Goal: Transaction & Acquisition: Purchase product/service

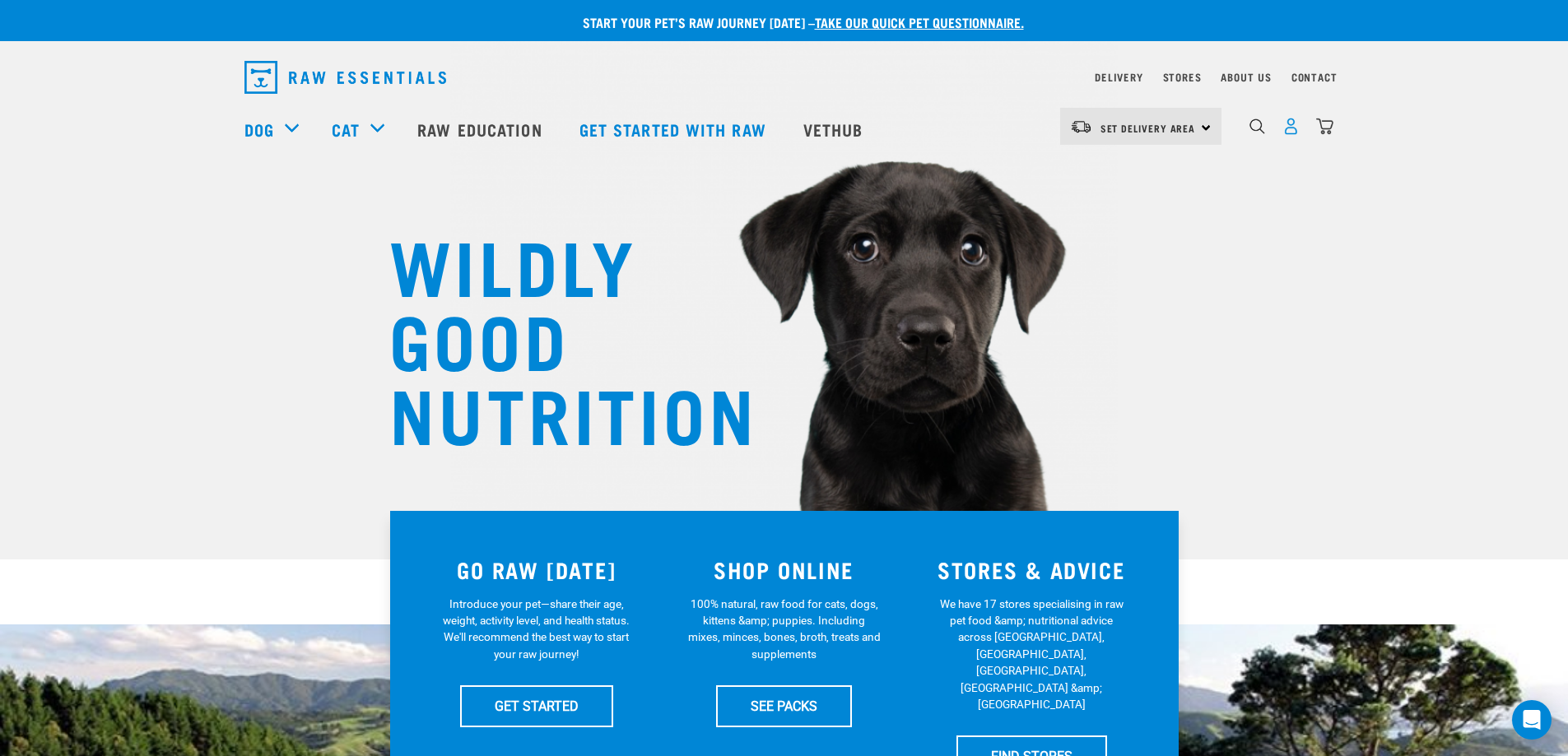
click at [1287, 130] on img "dropdown navigation" at bounding box center [1291, 126] width 18 height 18
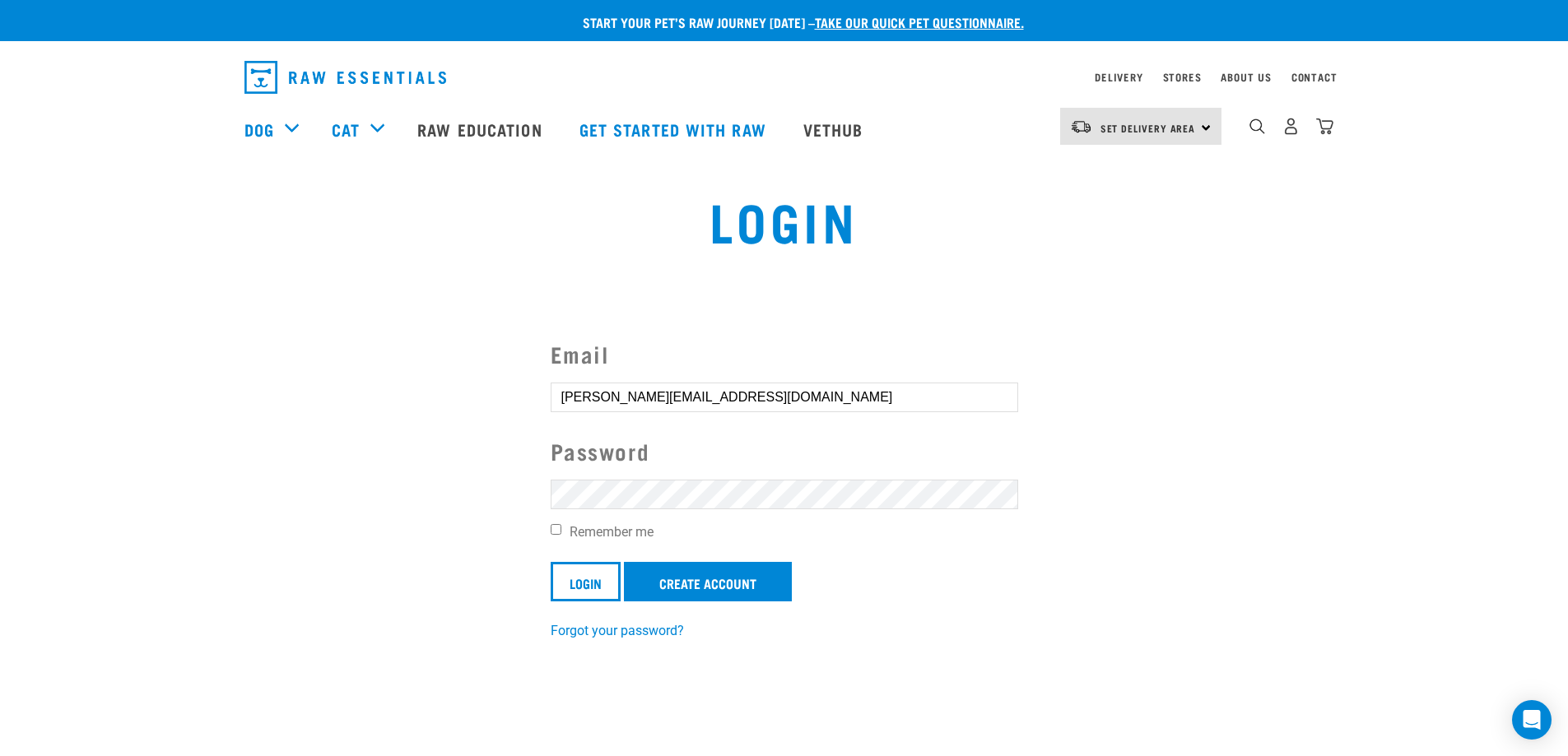
click at [550, 562] on input "Login" at bounding box center [585, 582] width 70 height 40
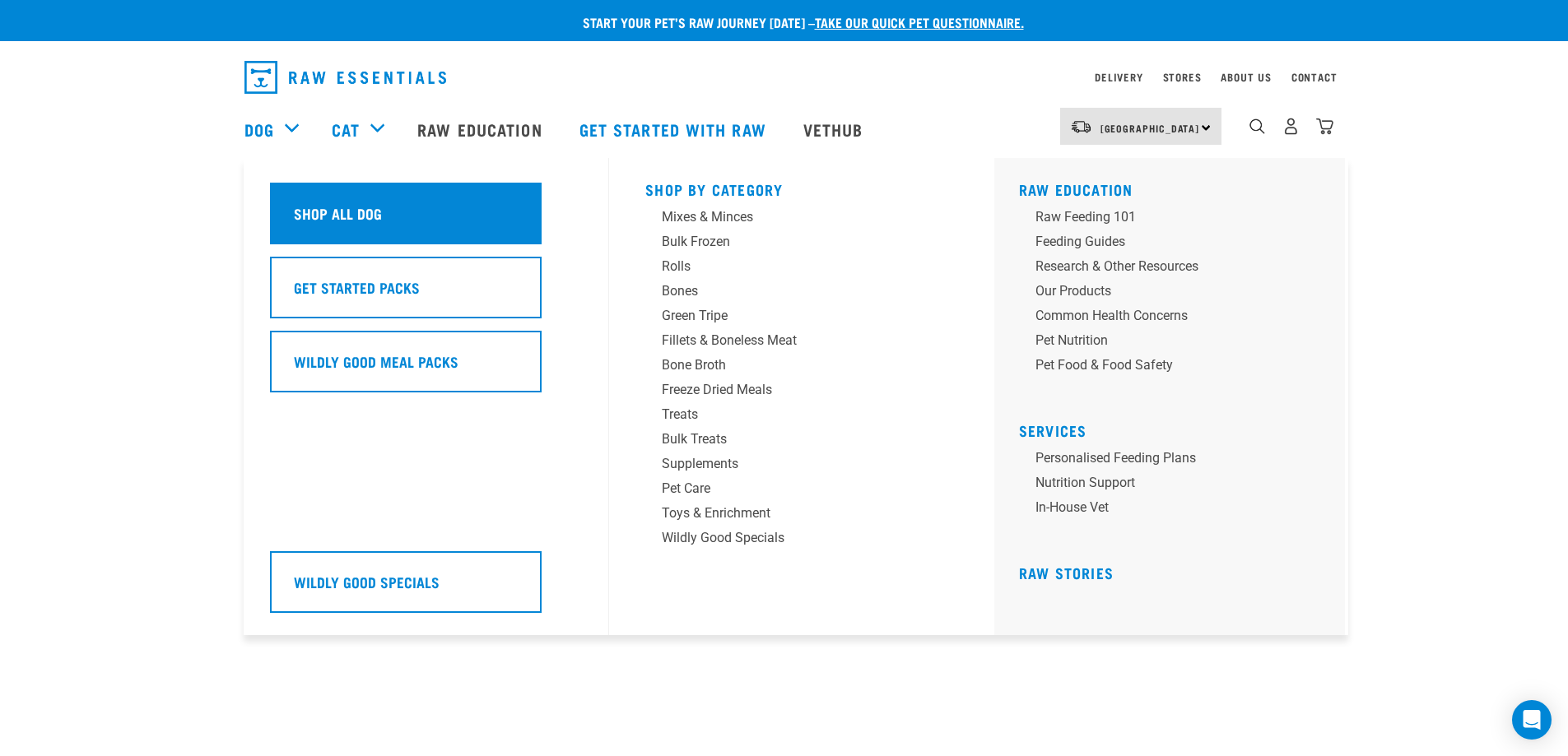
click at [355, 224] on div "Shop All Dog" at bounding box center [405, 213] width 271 height 62
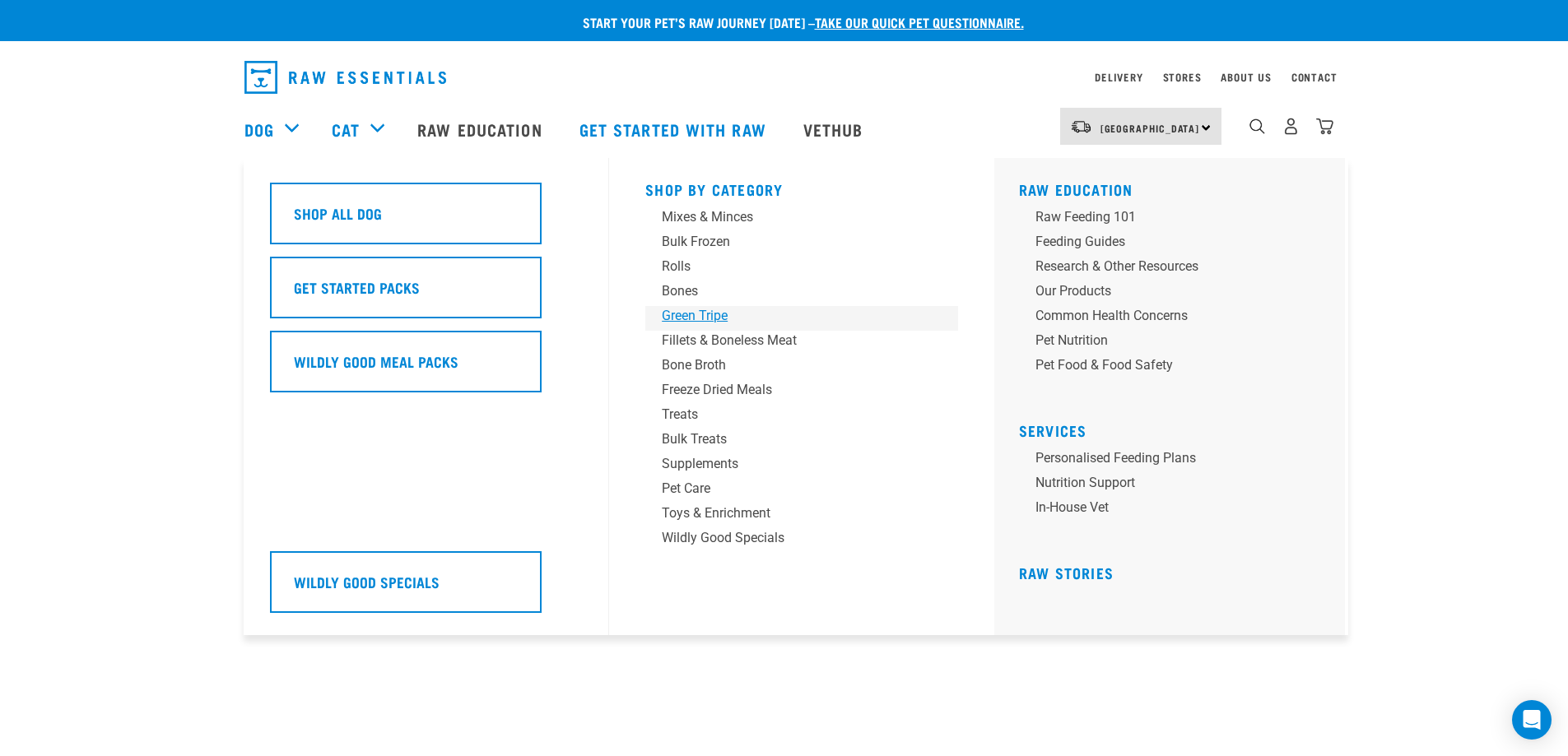
click at [714, 319] on div "Green Tripe" at bounding box center [790, 315] width 257 height 19
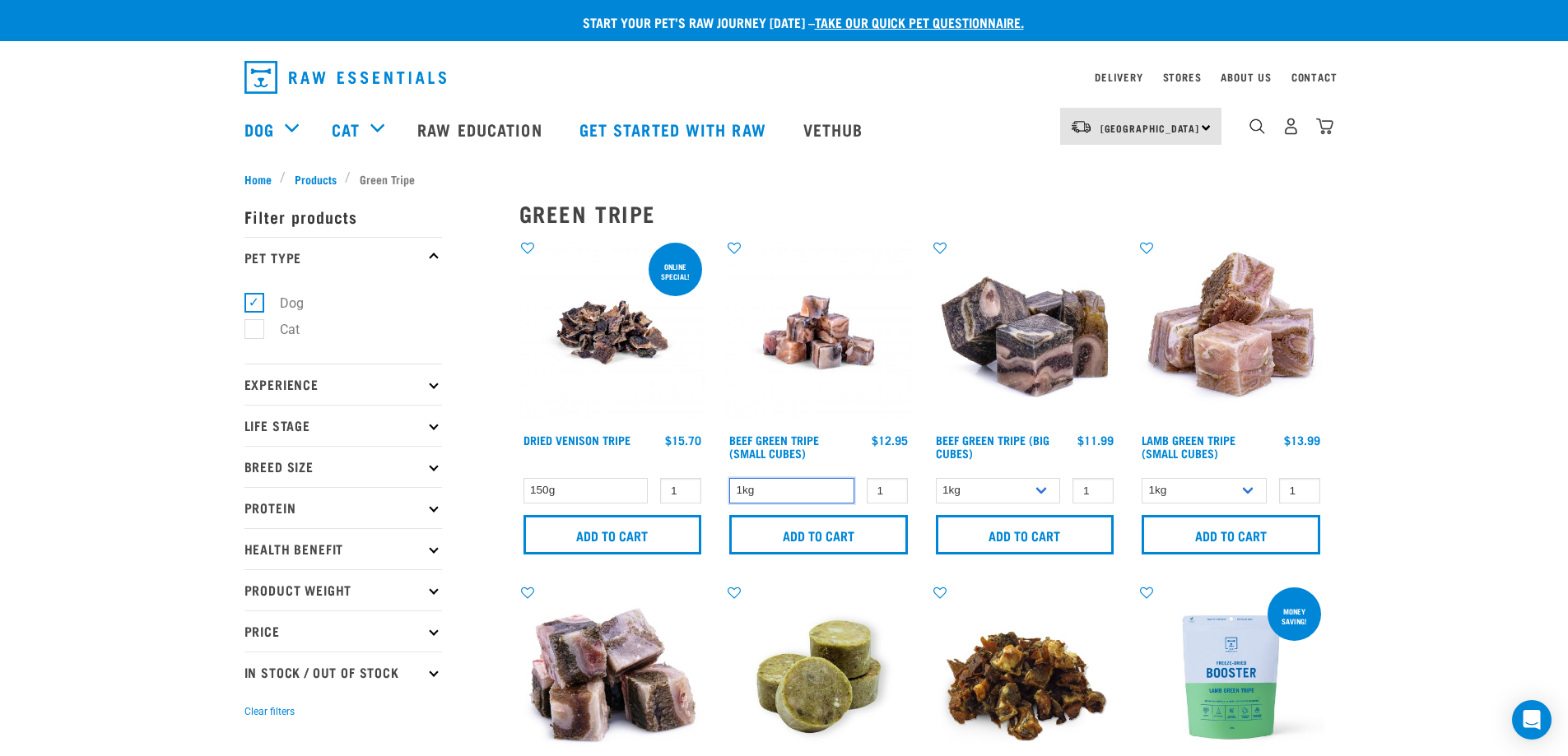
click at [811, 489] on select "1kg" at bounding box center [792, 491] width 125 height 25
click at [1230, 485] on select "1kg 3kg" at bounding box center [1204, 491] width 125 height 25
select select "344959"
click at [1141, 478] on select "1kg 3kg" at bounding box center [1204, 491] width 125 height 25
click at [795, 492] on select "1kg" at bounding box center [792, 491] width 125 height 25
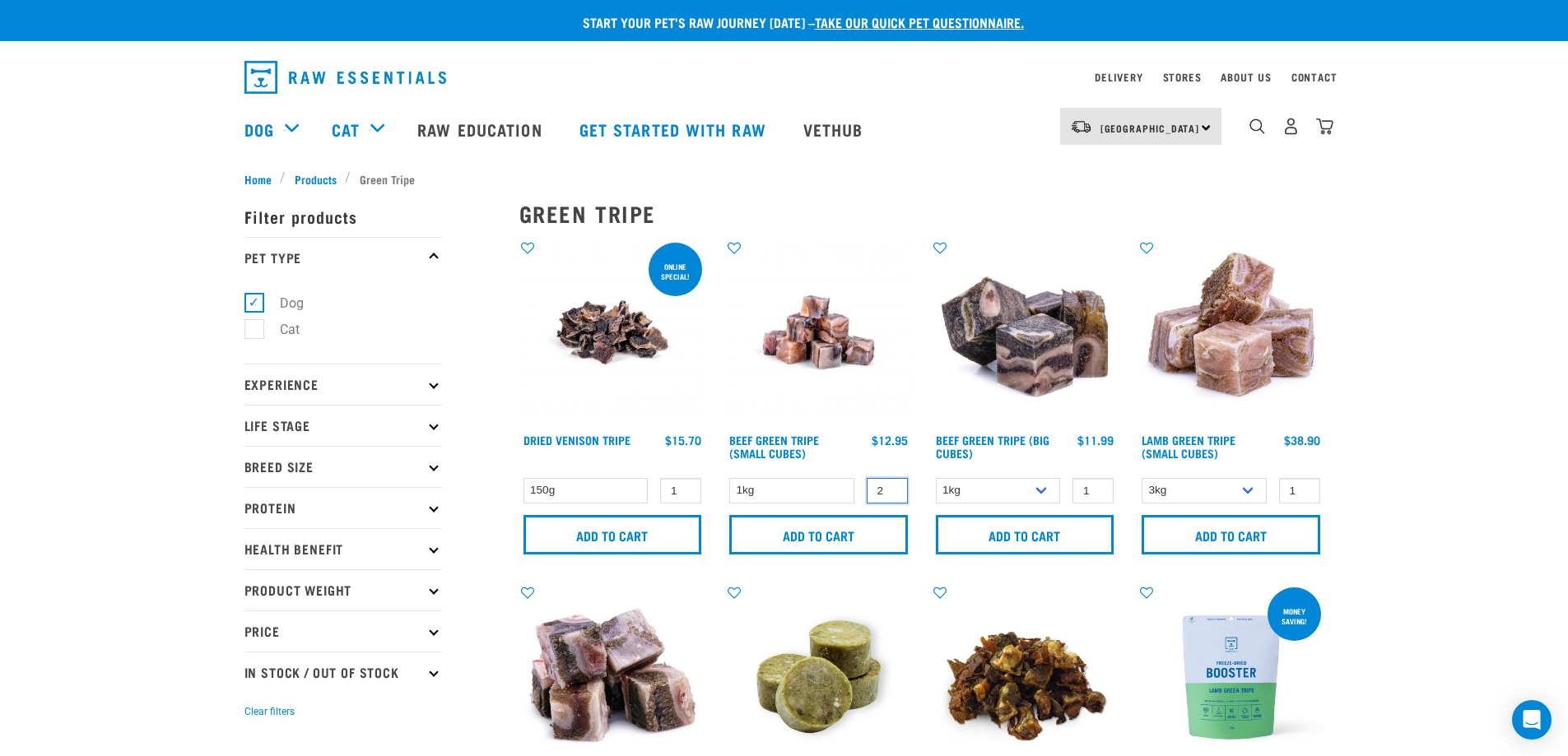
type input "2"
click at [884, 485] on input "2" at bounding box center [887, 491] width 41 height 25
click at [800, 532] on input "Add to cart" at bounding box center [819, 534] width 179 height 40
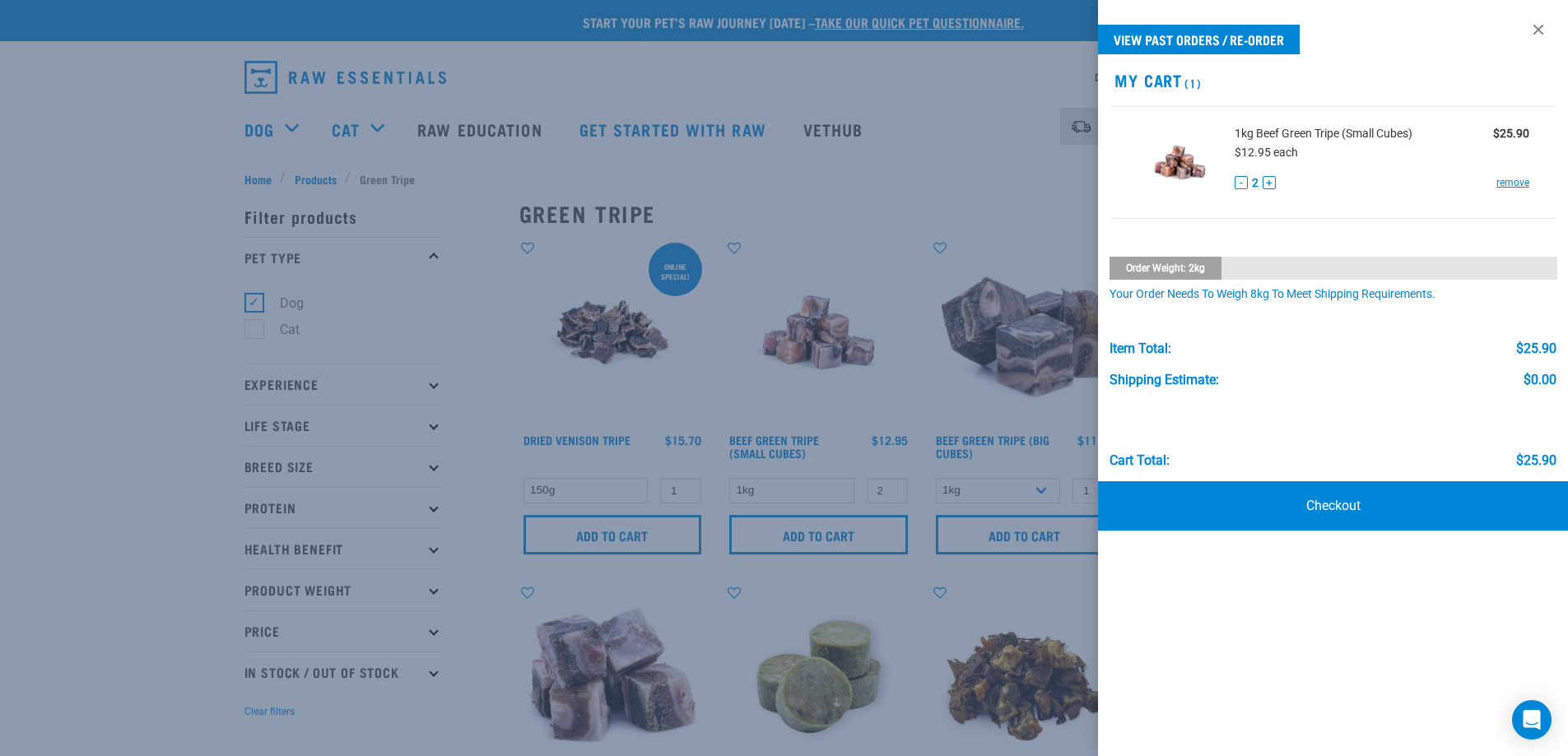
click at [325, 178] on div at bounding box center [784, 378] width 1568 height 756
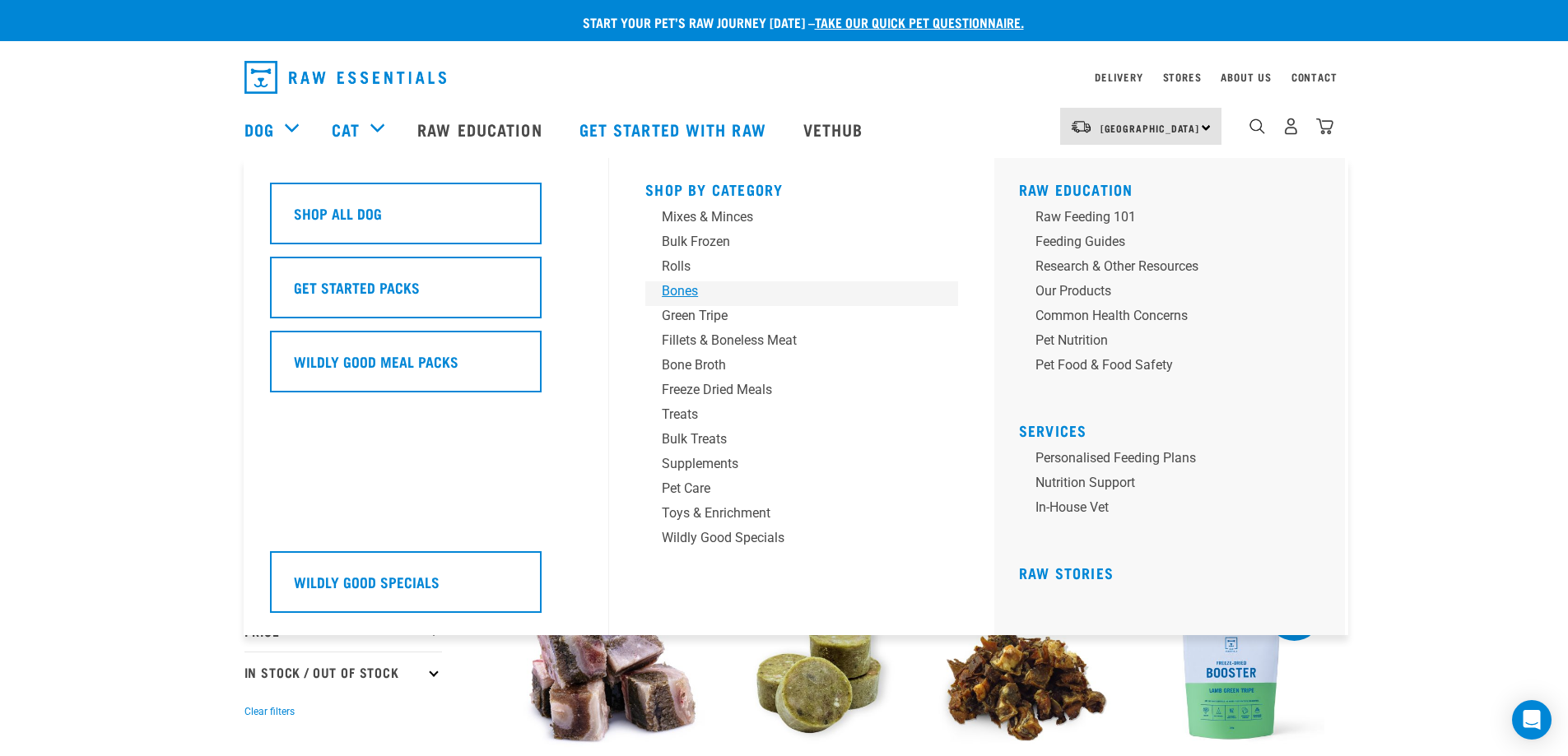
click at [676, 288] on div "Bones" at bounding box center [790, 291] width 257 height 19
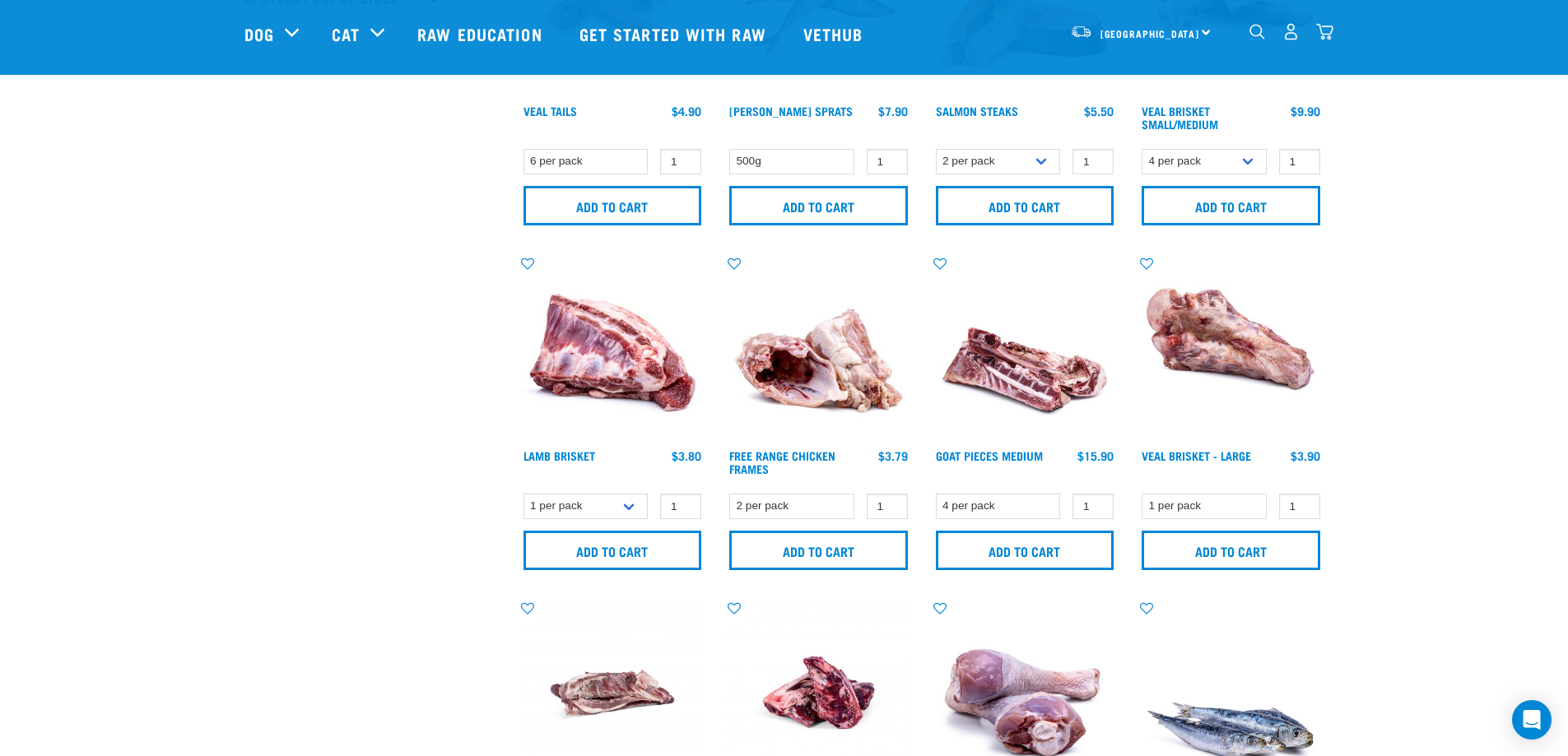
scroll to position [576, 0]
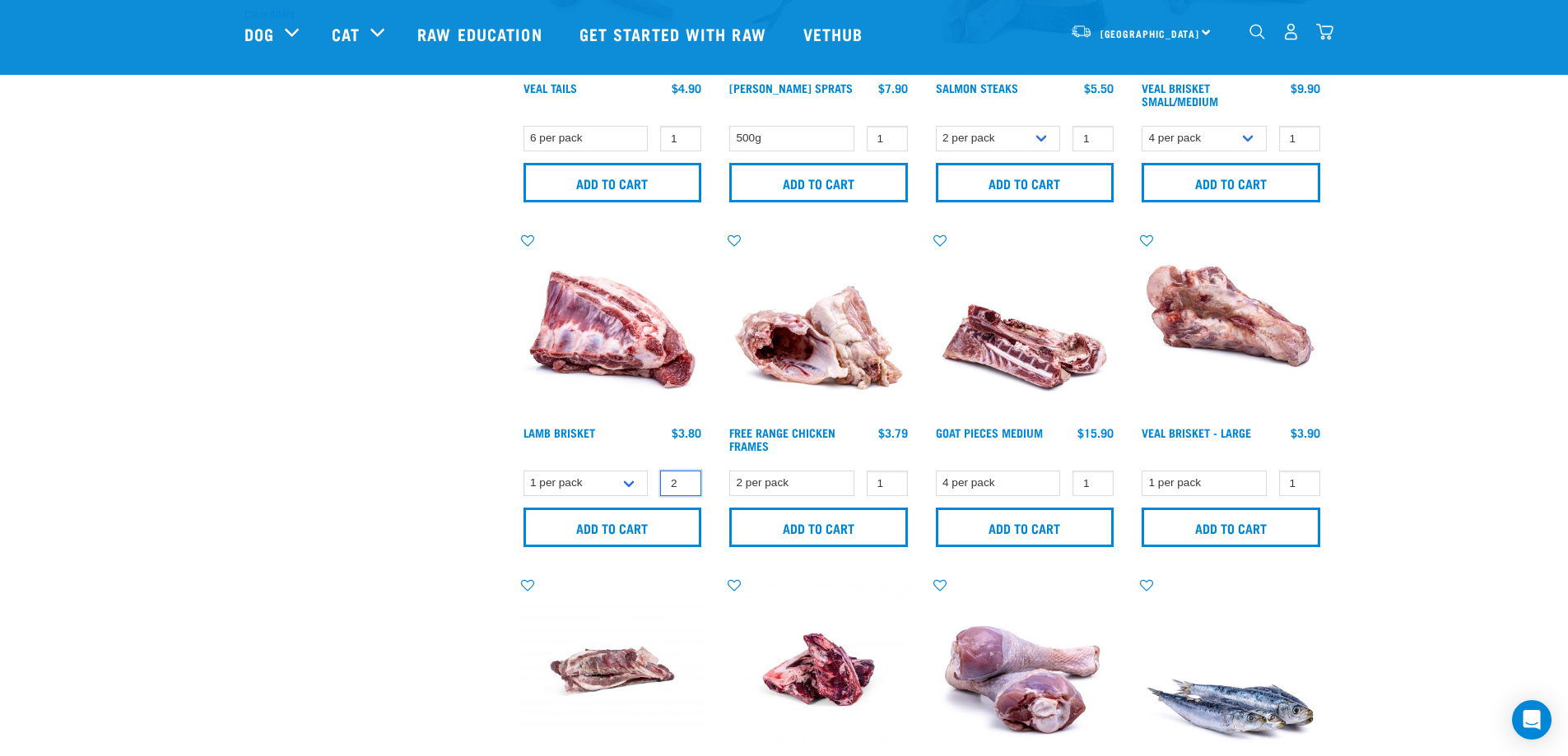
click at [685, 480] on input "2" at bounding box center [680, 483] width 41 height 25
click at [685, 480] on input "3" at bounding box center [680, 483] width 41 height 25
type input "4"
click at [685, 480] on input "4" at bounding box center [680, 483] width 41 height 25
click at [608, 529] on input "Add to cart" at bounding box center [613, 527] width 179 height 40
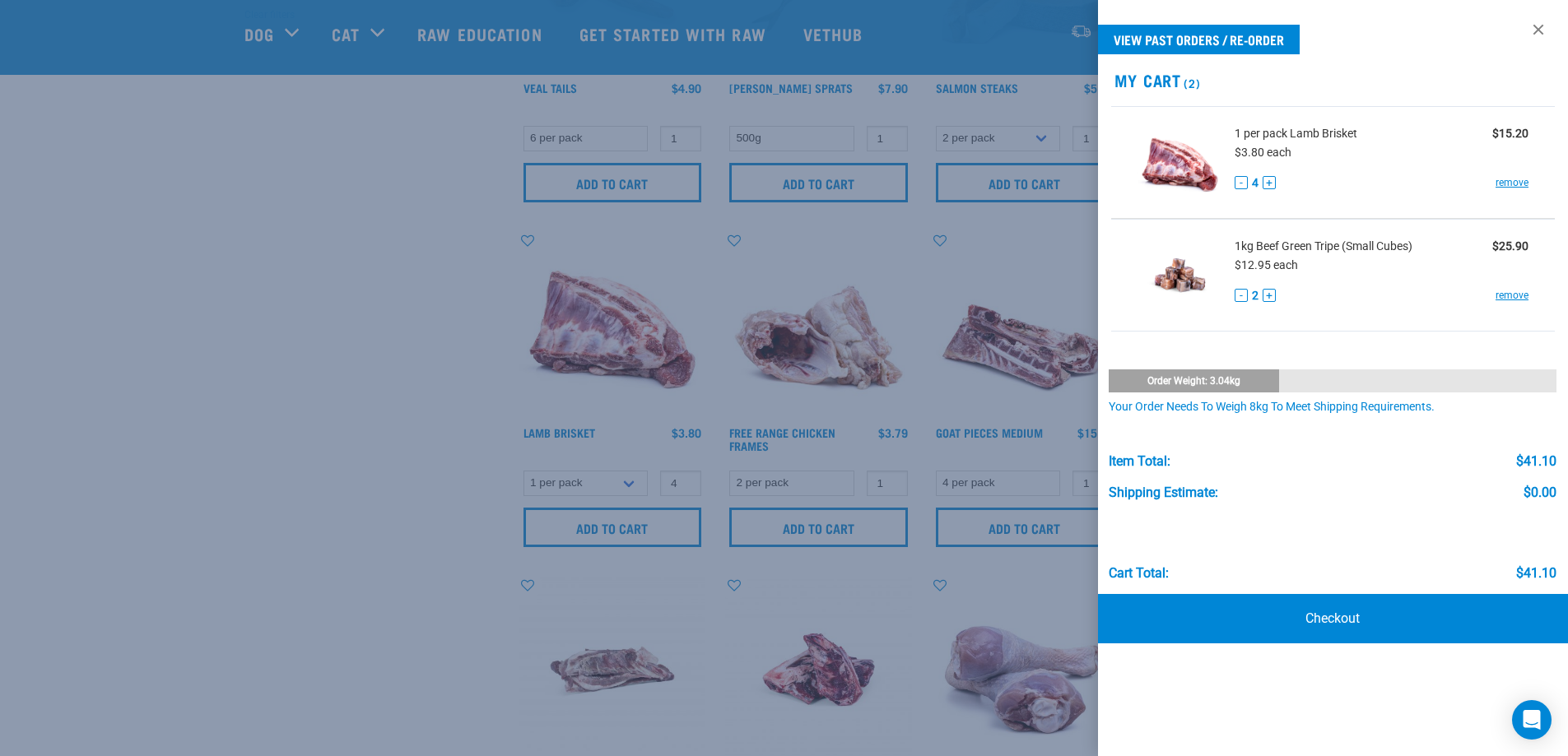
click at [399, 360] on div at bounding box center [784, 378] width 1568 height 756
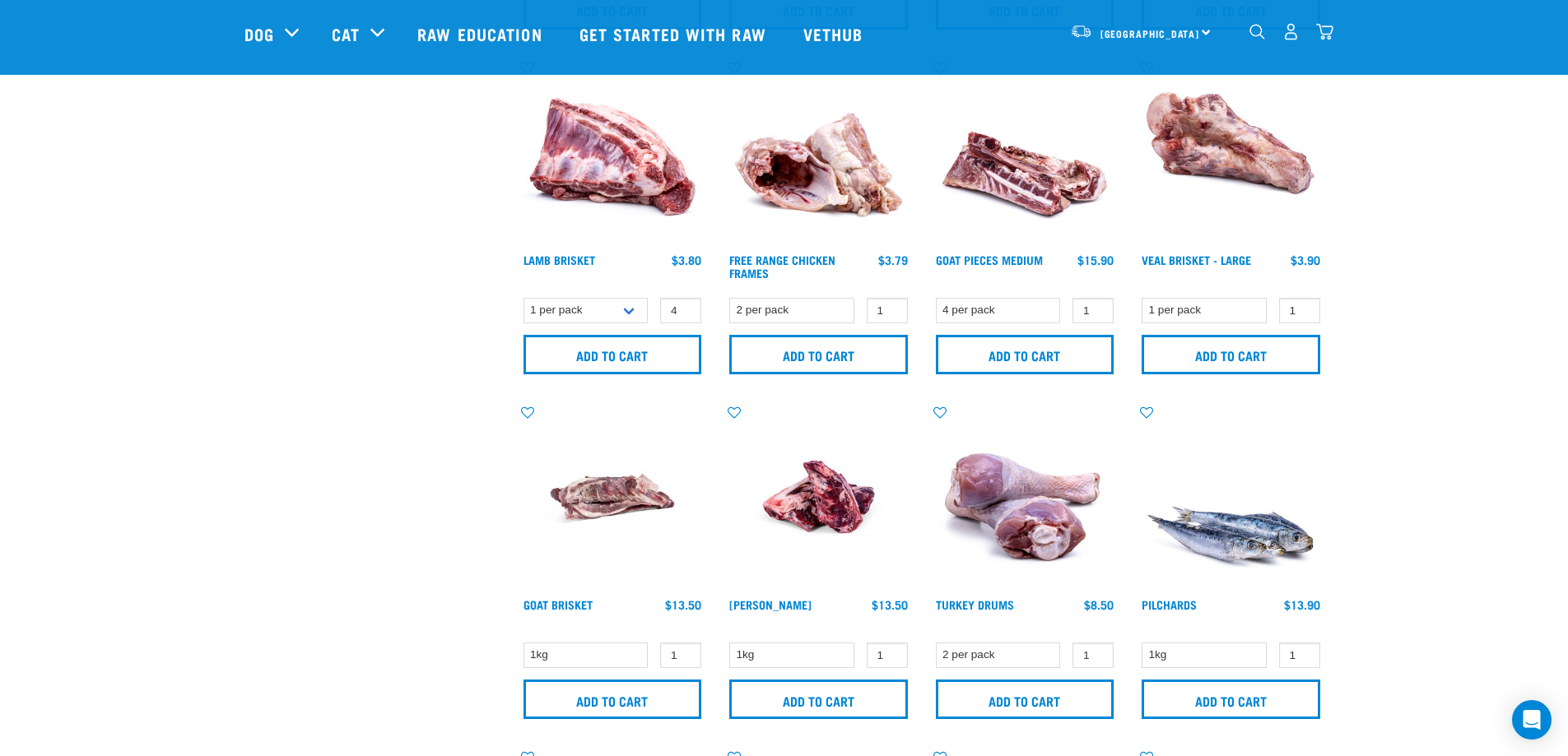
scroll to position [658, 0]
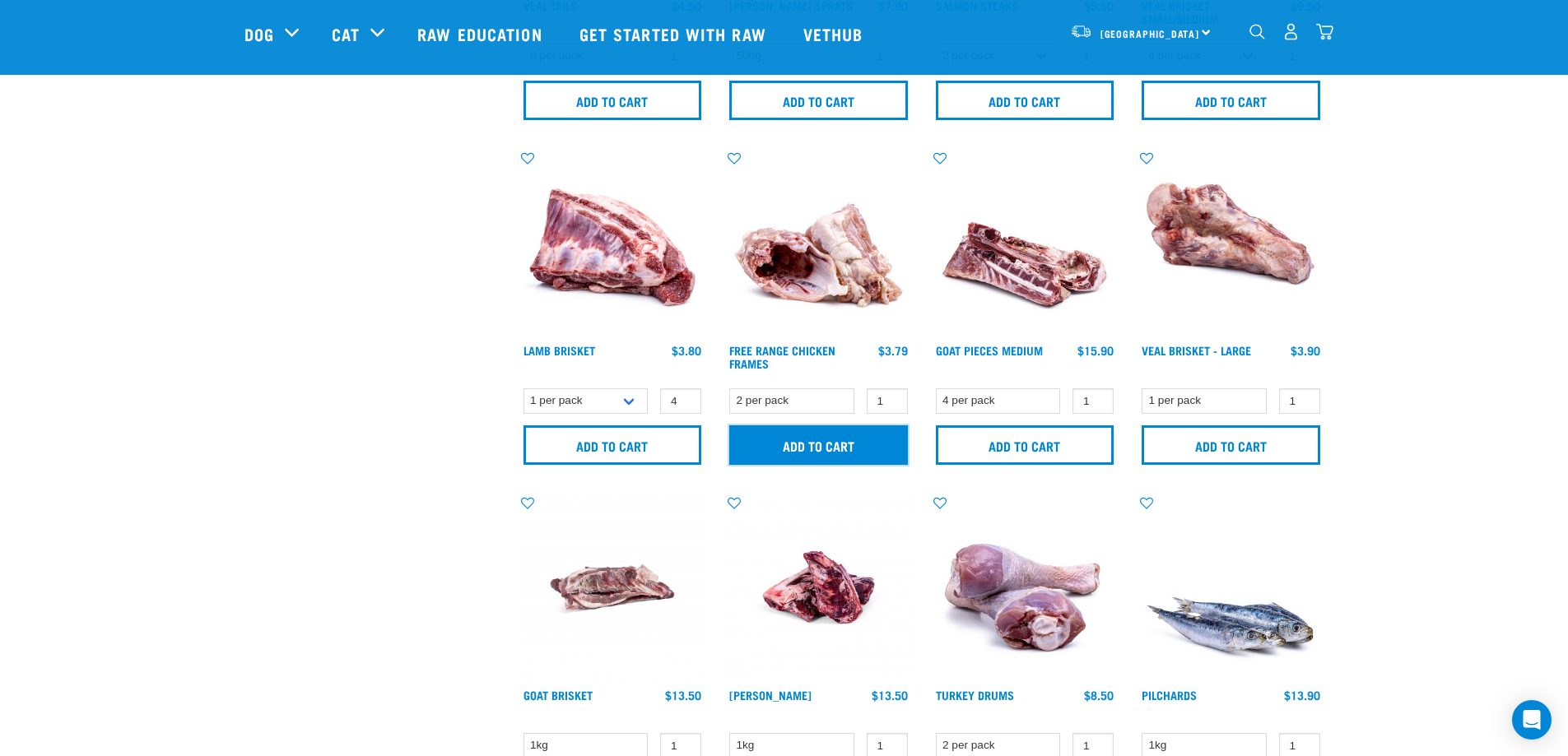
click at [798, 447] on input "Add to cart" at bounding box center [819, 445] width 179 height 40
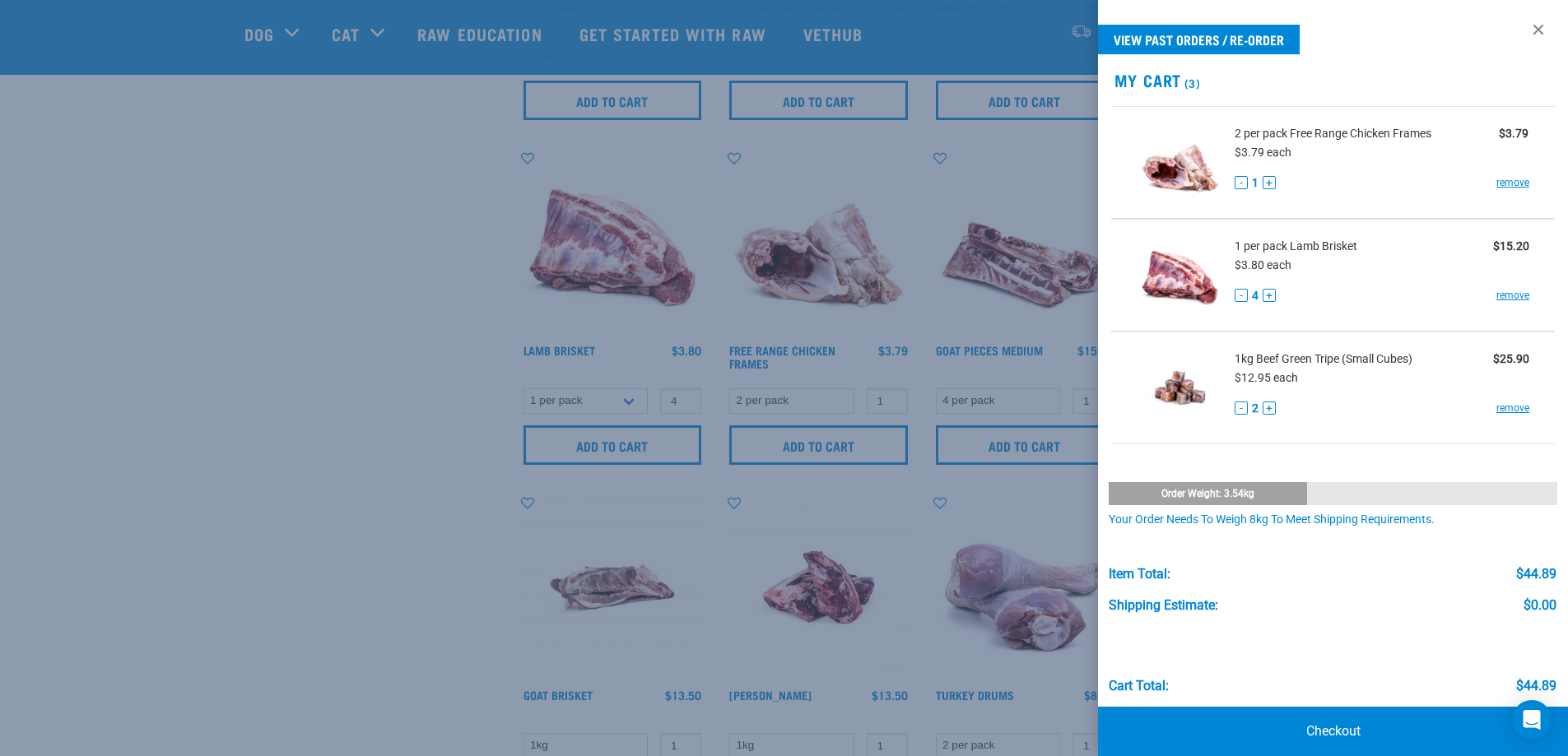
click at [377, 375] on div at bounding box center [784, 378] width 1568 height 756
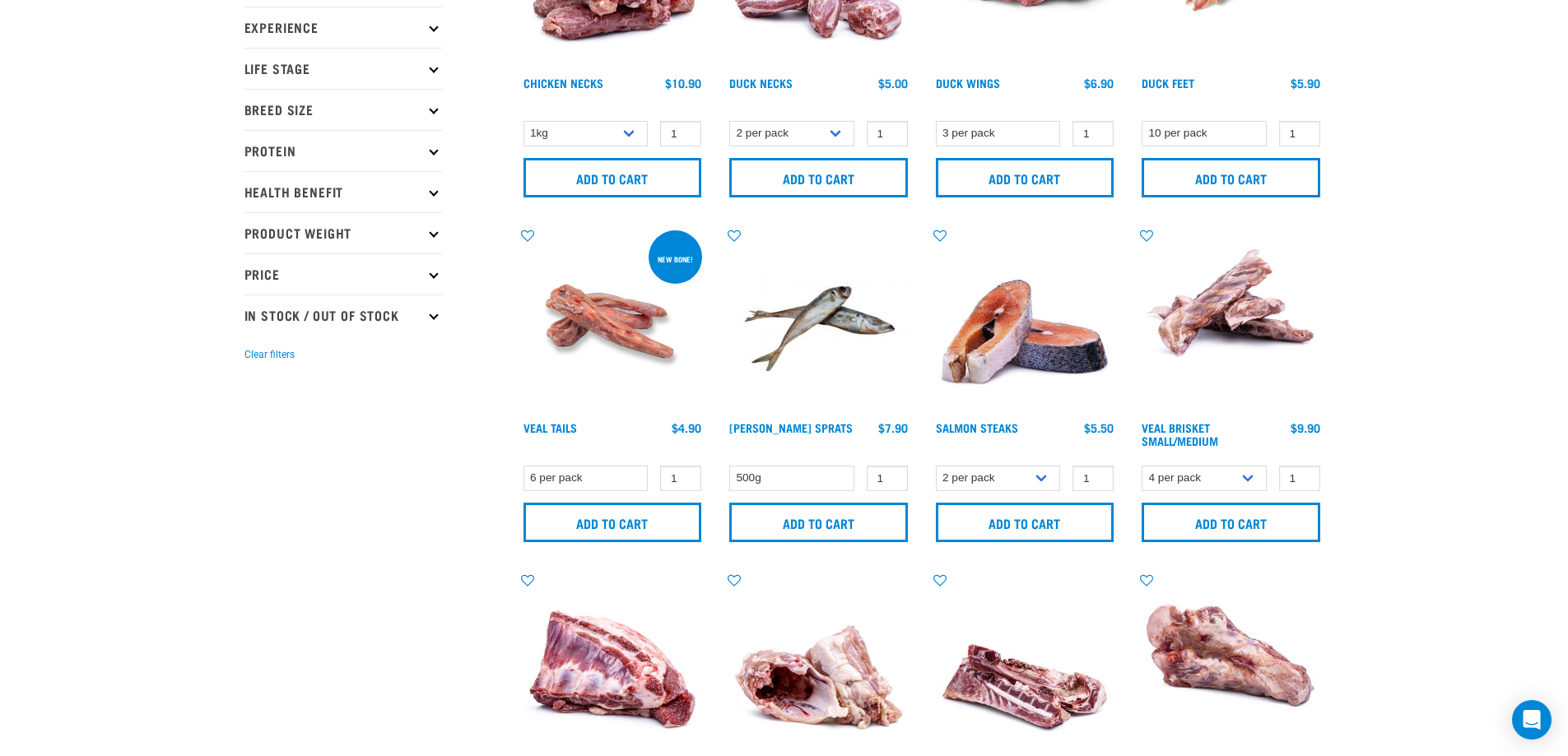
scroll to position [0, 0]
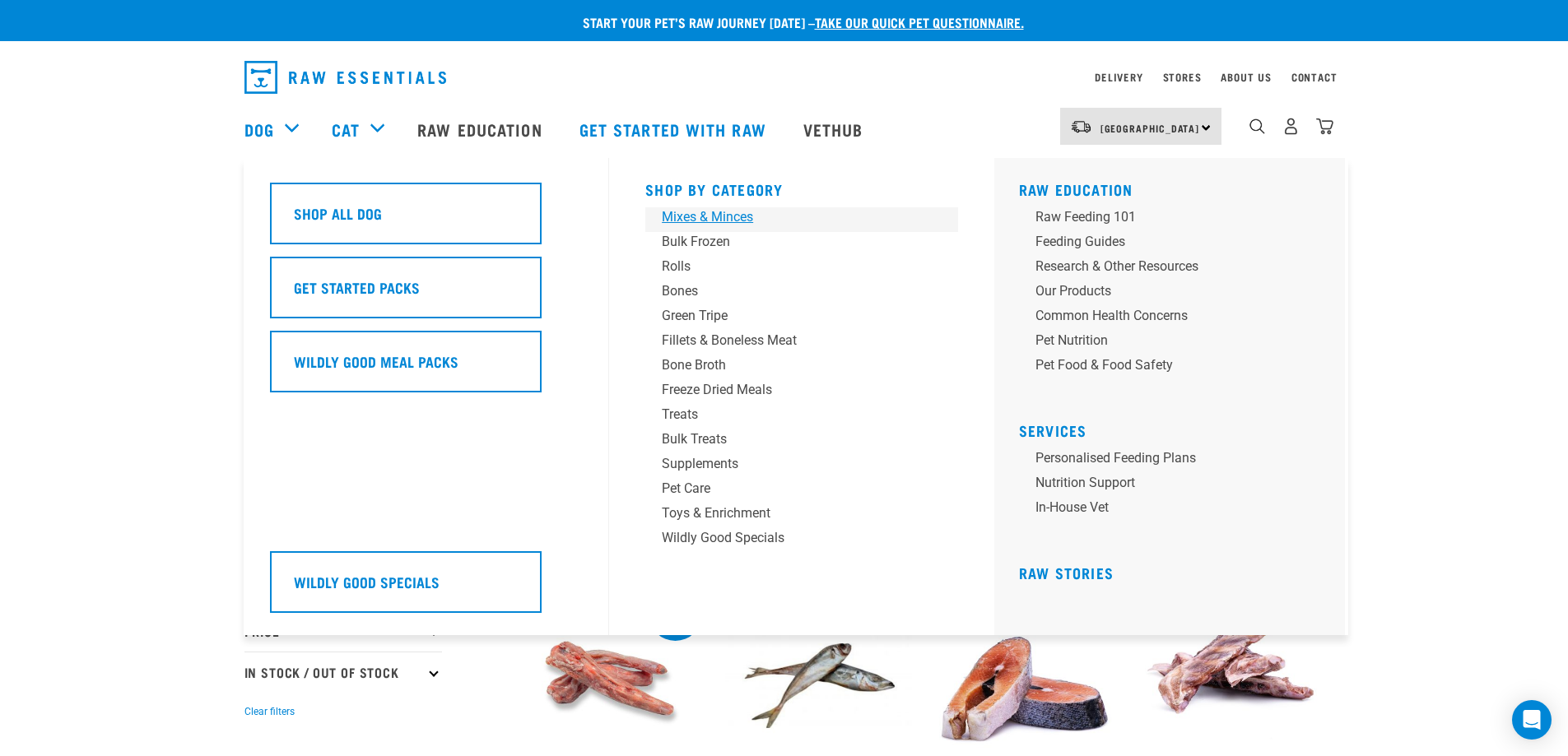
click at [702, 217] on div "Mixes & Minces" at bounding box center [790, 217] width 257 height 19
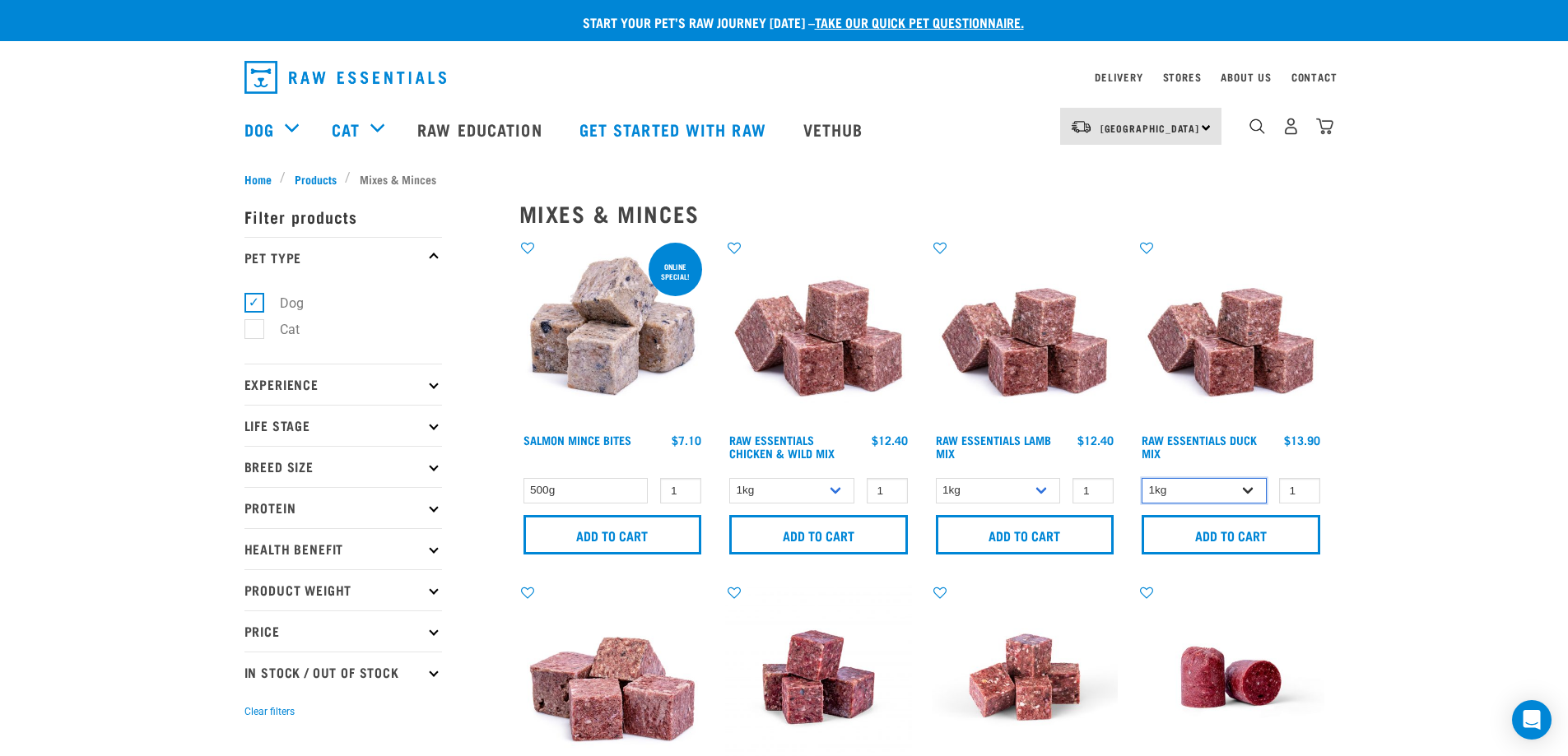
click at [1195, 496] on select "1kg 3kg" at bounding box center [1204, 491] width 125 height 25
select select "442098"
click at [1141, 478] on select "1kg 3kg" at bounding box center [1204, 491] width 125 height 25
click at [1211, 530] on input "Add to cart" at bounding box center [1231, 534] width 179 height 40
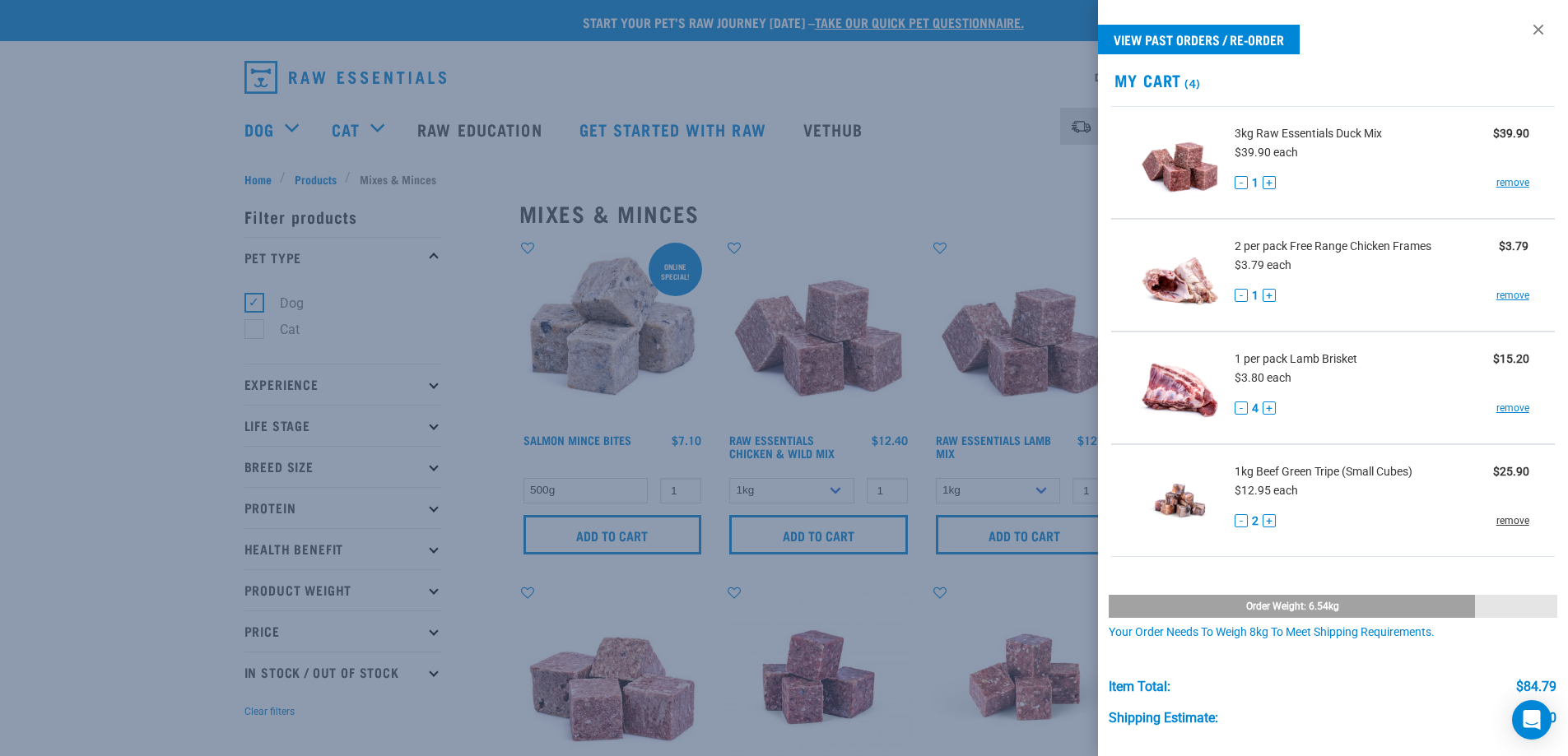
click at [1497, 525] on link "remove" at bounding box center [1512, 521] width 33 height 15
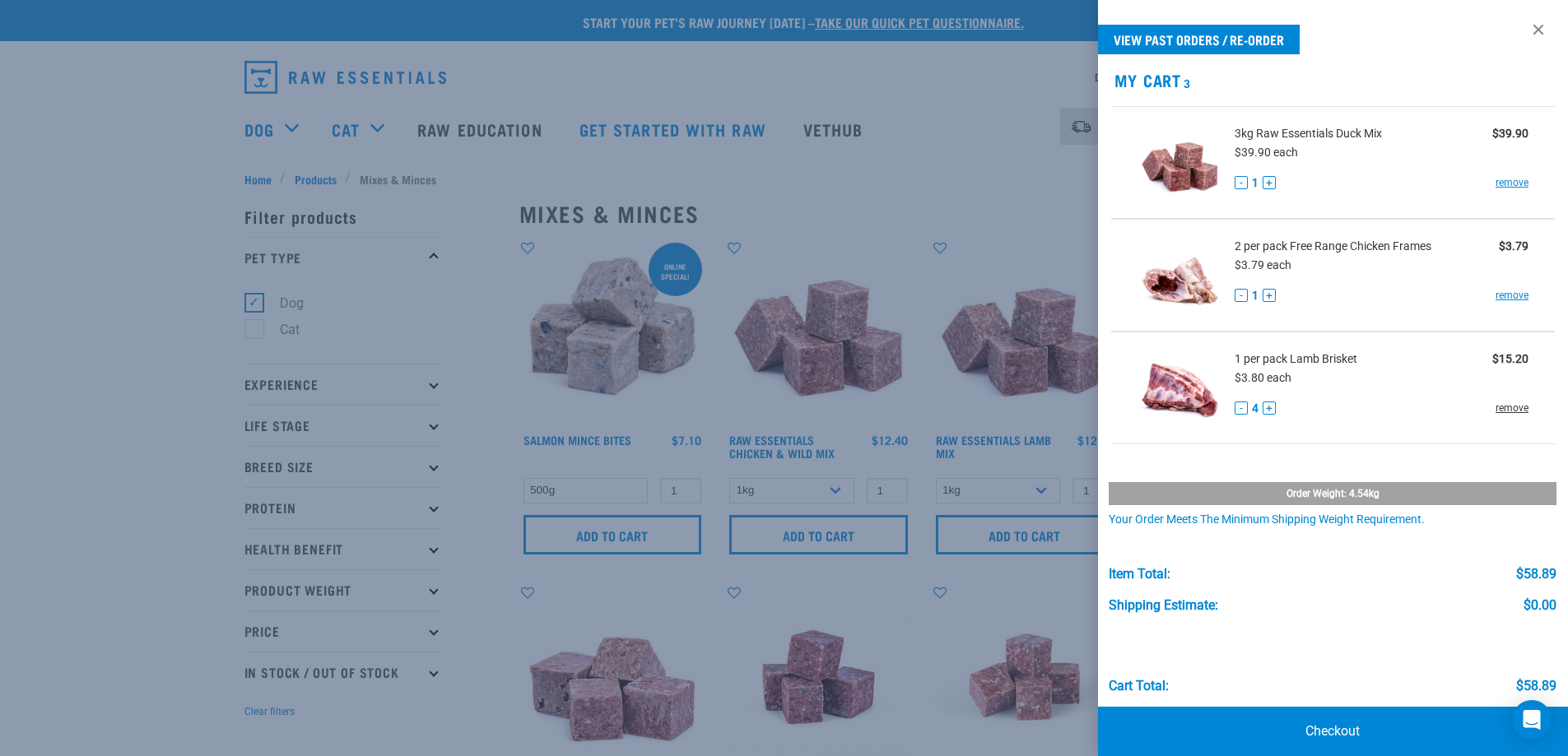
click at [1502, 403] on link "remove" at bounding box center [1512, 408] width 33 height 15
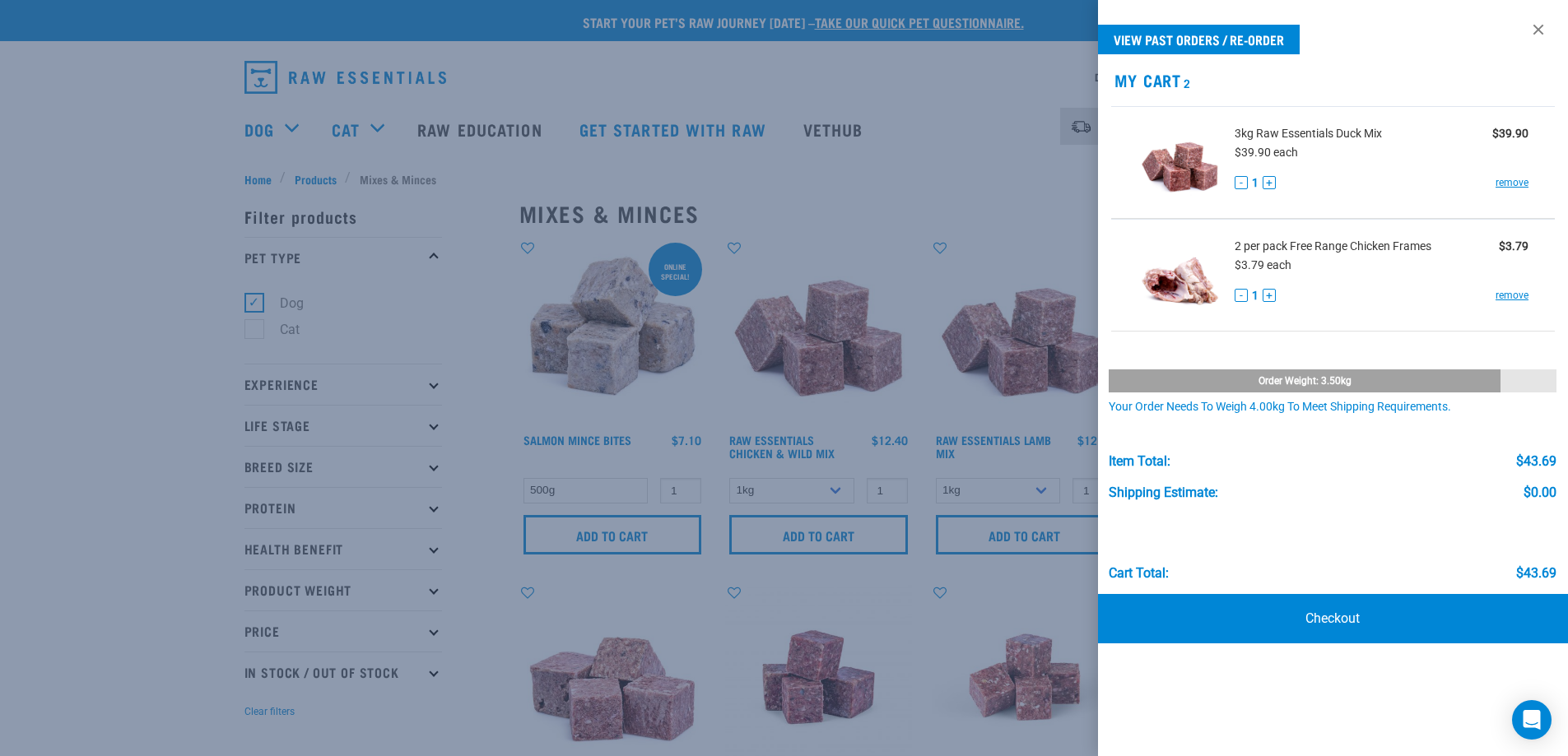
click at [1493, 295] on div "- 1 + remove" at bounding box center [1382, 296] width 295 height 18
click at [1511, 295] on link "remove" at bounding box center [1512, 296] width 33 height 15
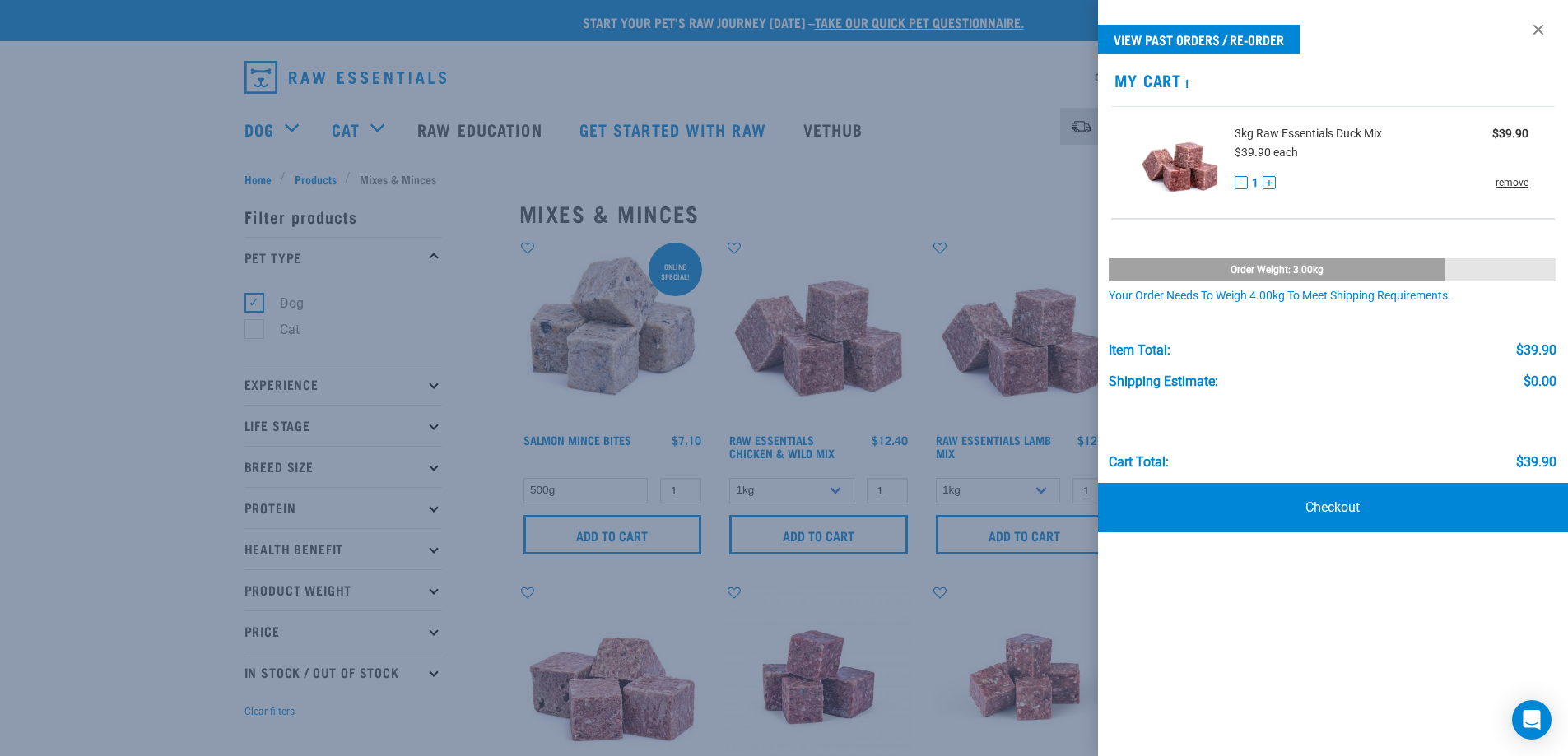
click at [1508, 188] on link "remove" at bounding box center [1512, 183] width 33 height 15
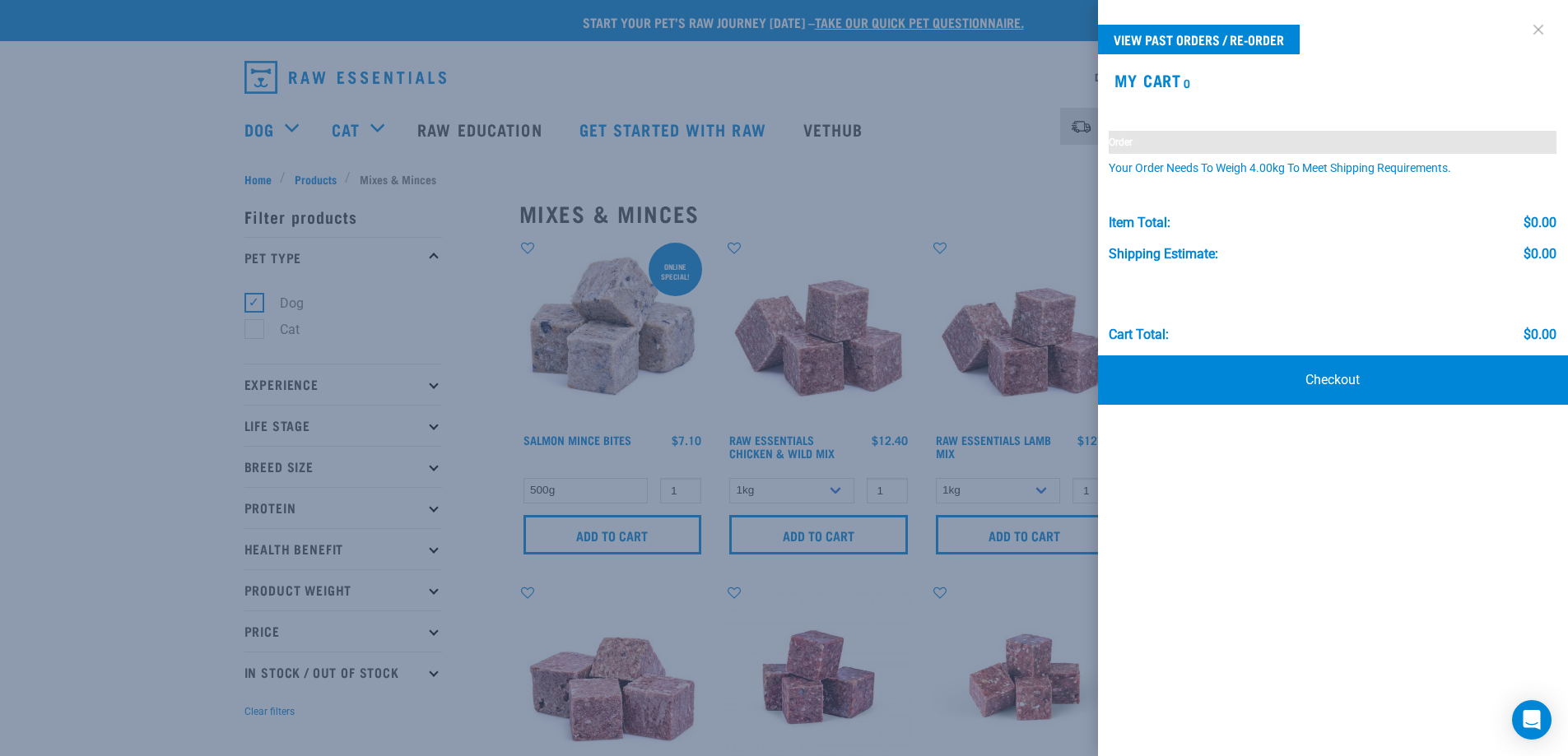
click at [1529, 27] on link at bounding box center [1538, 29] width 26 height 26
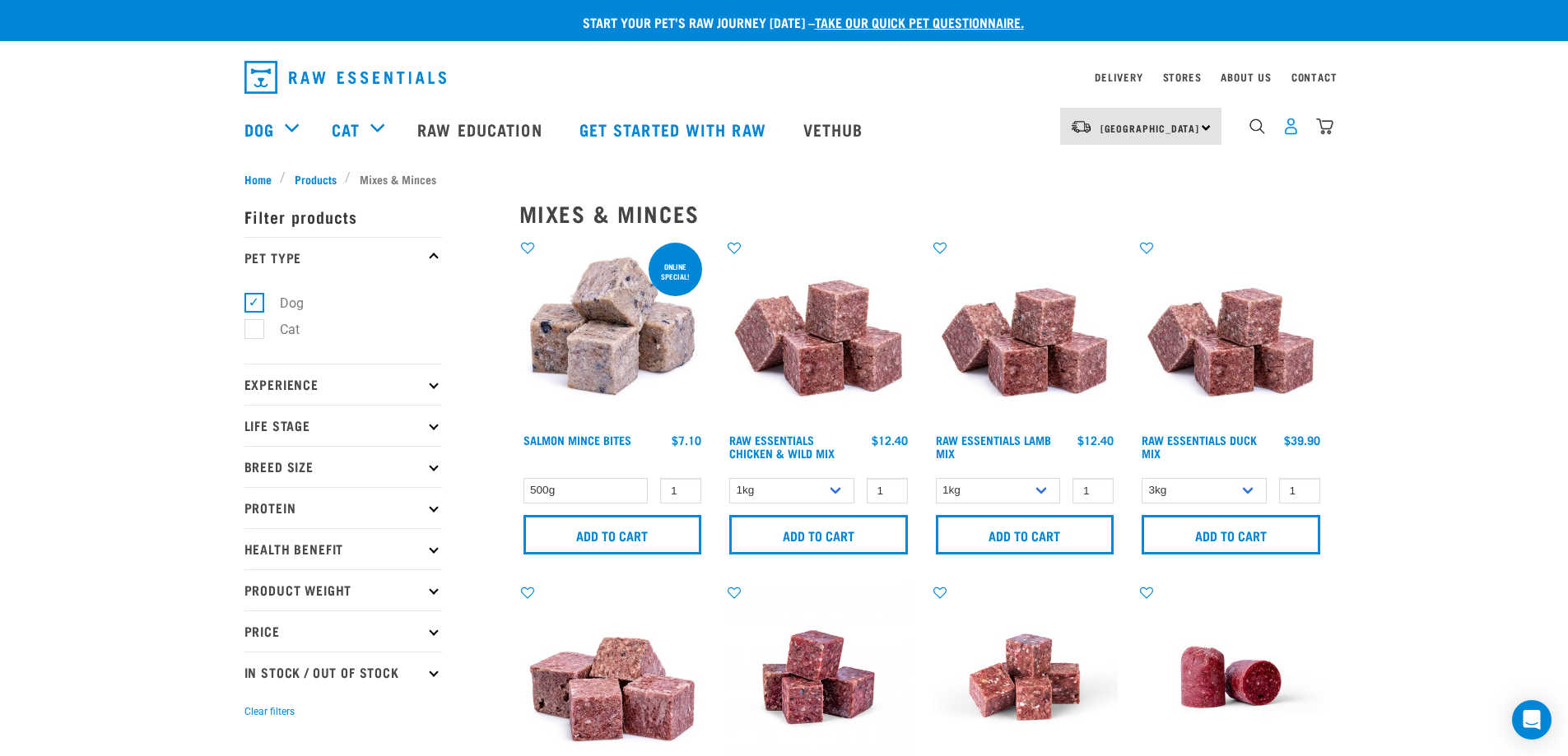
click at [1286, 133] on img "dropdown navigation" at bounding box center [1291, 126] width 18 height 18
